Goal: Task Accomplishment & Management: Complete application form

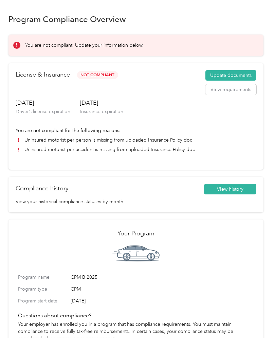
click at [240, 75] on button "Update documents" at bounding box center [230, 75] width 51 height 11
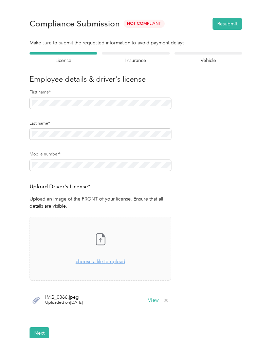
click at [141, 56] on div "Insurance declaration Insurance" at bounding box center [135, 58] width 67 height 12
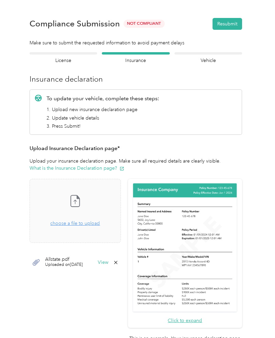
click at [118, 262] on icon at bounding box center [115, 262] width 5 height 5
click at [124, 266] on button "Yes" at bounding box center [123, 267] width 13 height 11
click at [94, 226] on span "choose a file to upload" at bounding box center [74, 224] width 49 height 6
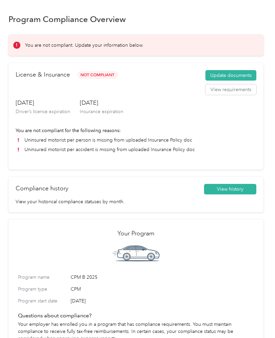
click at [244, 74] on button "Update documents" at bounding box center [230, 75] width 51 height 11
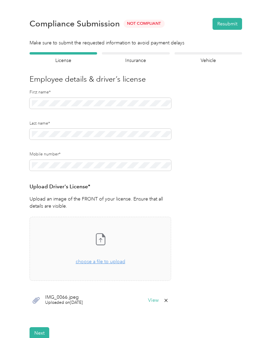
click at [139, 63] on h4 "Insurance" at bounding box center [135, 60] width 67 height 7
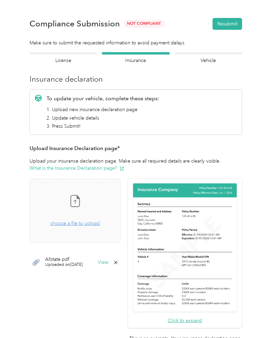
click at [118, 260] on icon at bounding box center [115, 262] width 5 height 5
click at [124, 267] on button "Yes" at bounding box center [123, 267] width 13 height 11
click at [100, 225] on span "choose a file to upload" at bounding box center [74, 224] width 49 height 6
